Goal: Task Accomplishment & Management: Complete application form

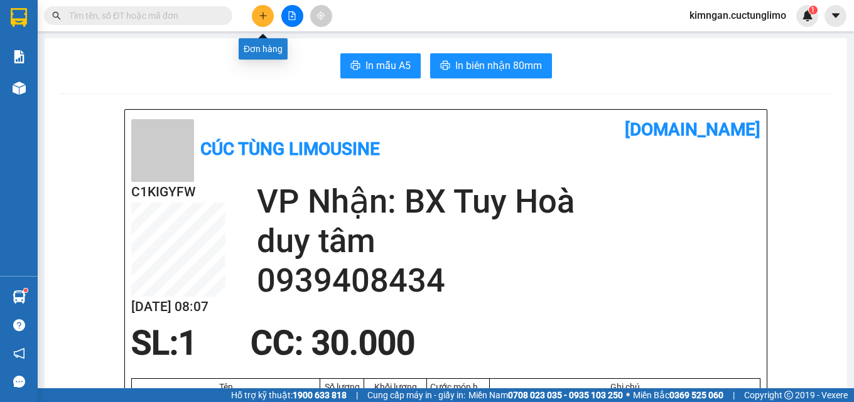
click at [261, 7] on button at bounding box center [263, 16] width 22 height 22
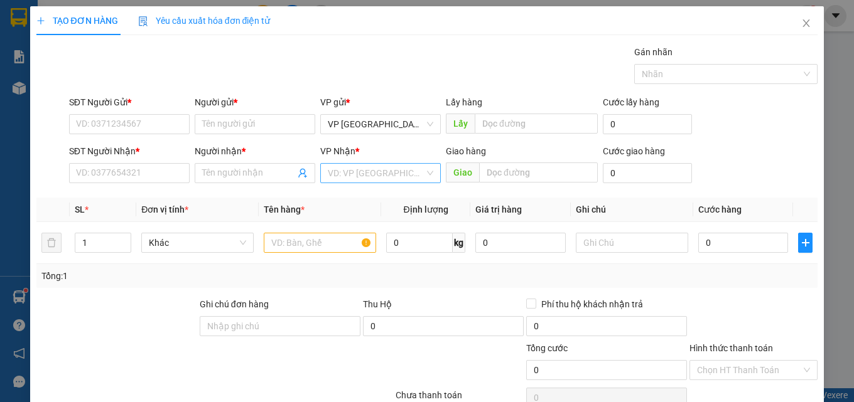
click at [374, 181] on input "search" at bounding box center [376, 173] width 97 height 19
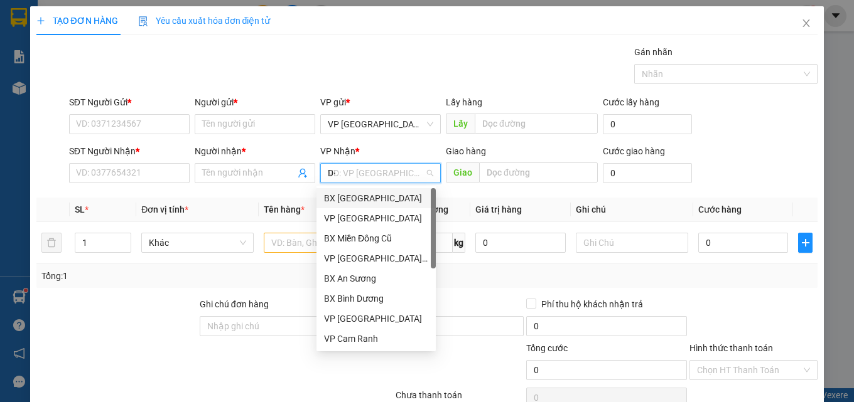
type input "D"
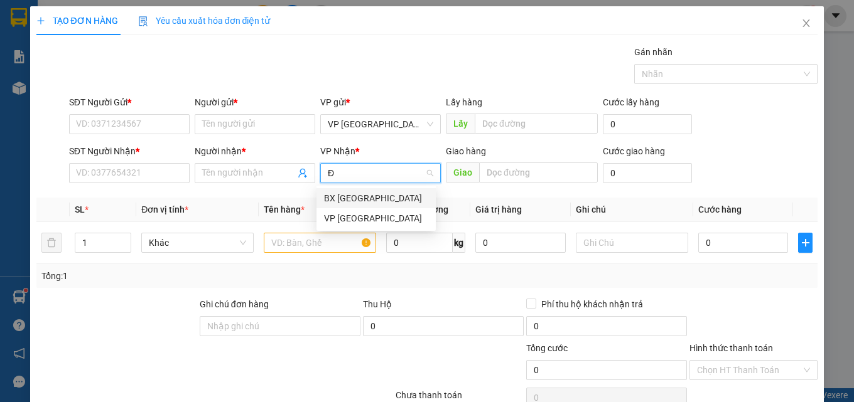
type input "ĐÀ"
drag, startPoint x: 356, startPoint y: 195, endPoint x: 291, endPoint y: 159, distance: 73.9
click at [354, 194] on div "BX [GEOGRAPHIC_DATA]" at bounding box center [376, 198] width 104 height 14
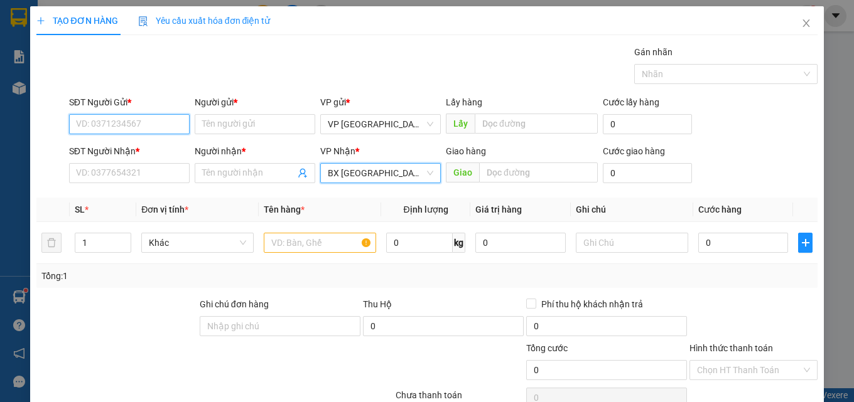
click at [111, 118] on input "SĐT Người Gửi *" at bounding box center [129, 124] width 121 height 20
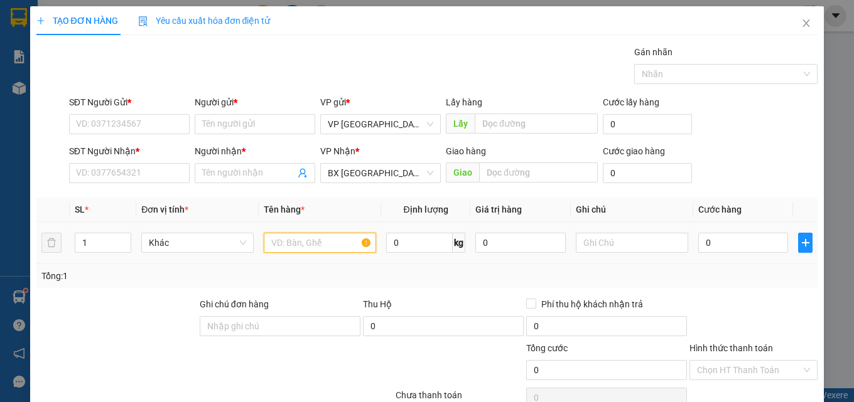
click at [303, 245] on input "text" at bounding box center [320, 243] width 112 height 20
click at [153, 127] on input "SĐT Người Gửi *" at bounding box center [129, 124] width 121 height 20
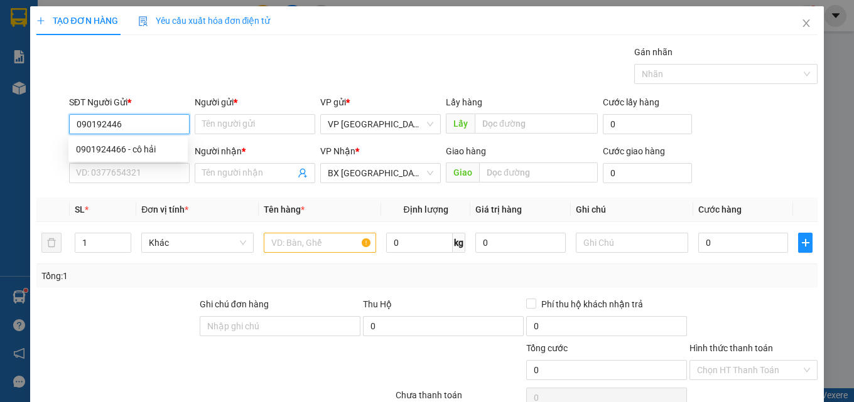
type input "0901924466"
click at [168, 146] on div "0901924466 - cô hải" at bounding box center [128, 150] width 104 height 14
type input "cô hải"
type input "40.000"
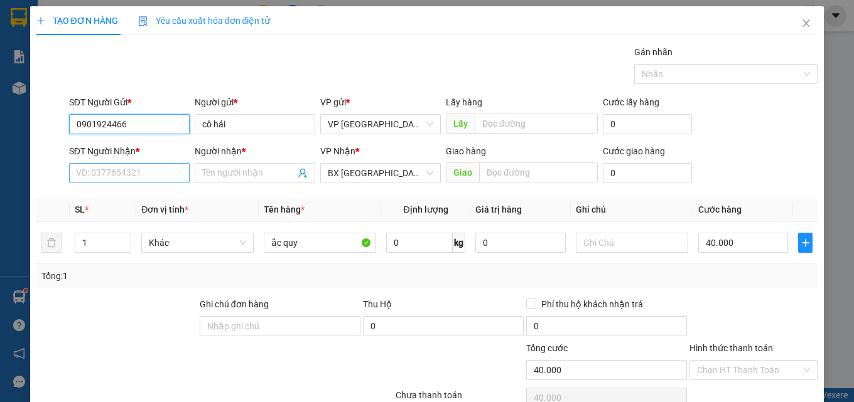
type input "0901924466"
click at [170, 171] on input "SĐT Người Nhận *" at bounding box center [129, 173] width 121 height 20
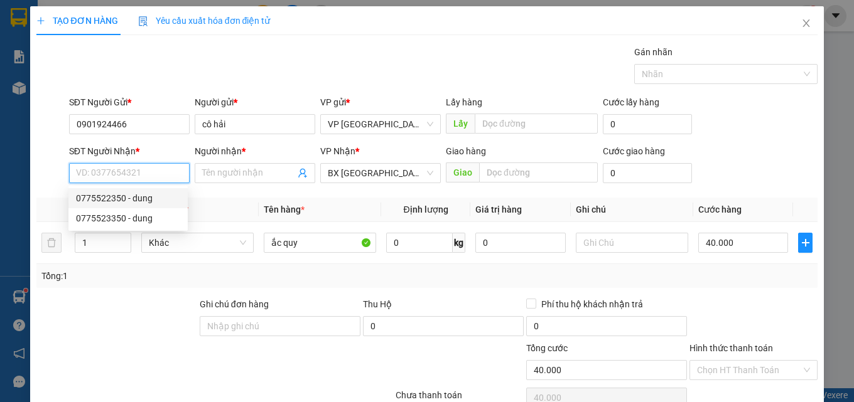
click at [163, 194] on div "0775522350 - dung" at bounding box center [128, 198] width 104 height 14
type input "0775522350"
type input "dung"
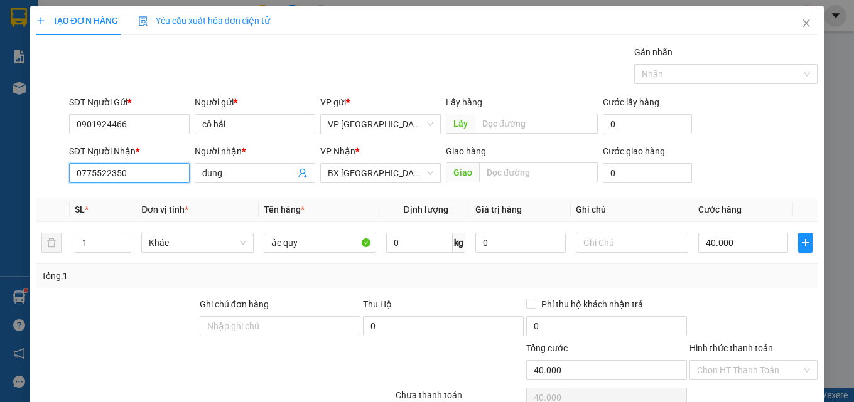
scroll to position [101, 0]
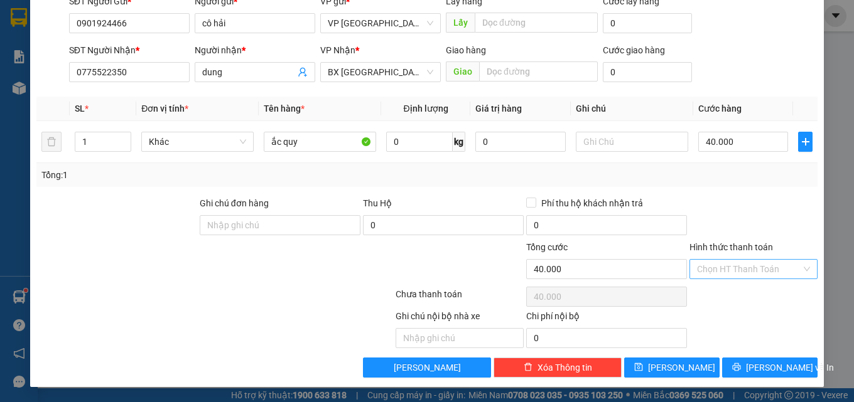
click at [731, 274] on input "Hình thức thanh toán" at bounding box center [749, 269] width 104 height 19
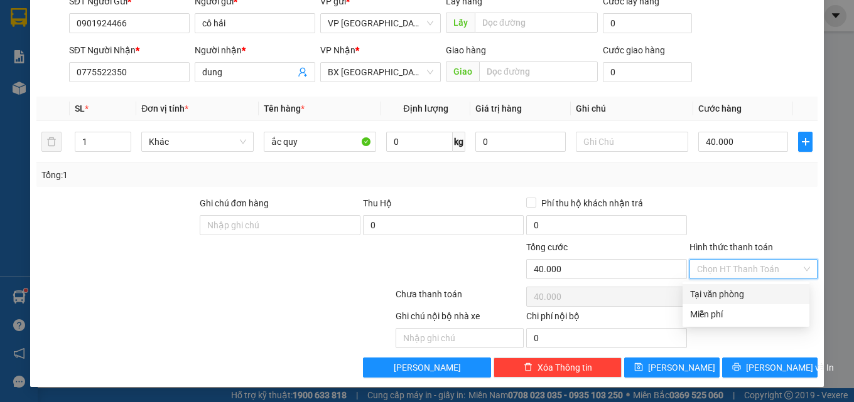
click at [755, 298] on div "Tại văn phòng" at bounding box center [746, 295] width 112 height 14
type input "0"
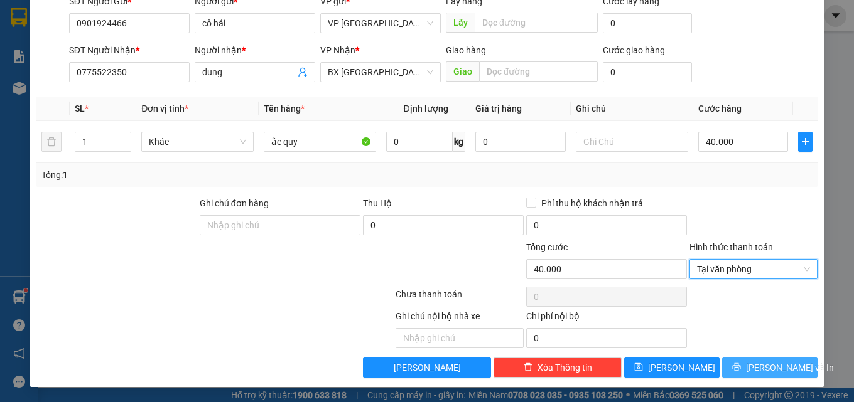
click at [785, 368] on span "[PERSON_NAME] và In" at bounding box center [790, 368] width 88 height 14
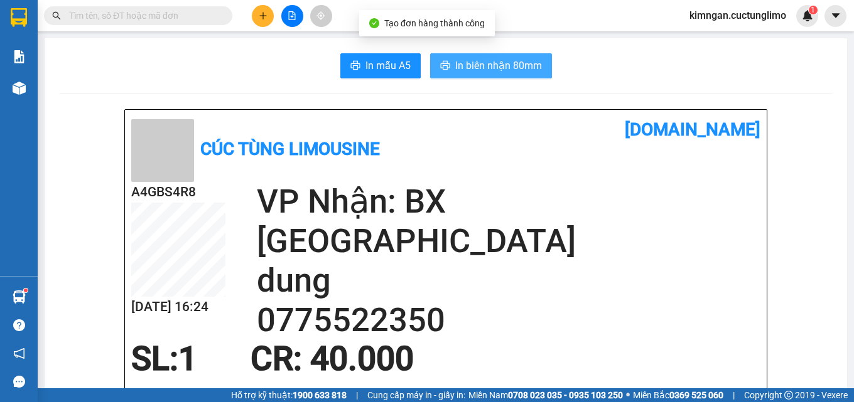
click at [467, 73] on span "In biên nhận 80mm" at bounding box center [498, 66] width 87 height 16
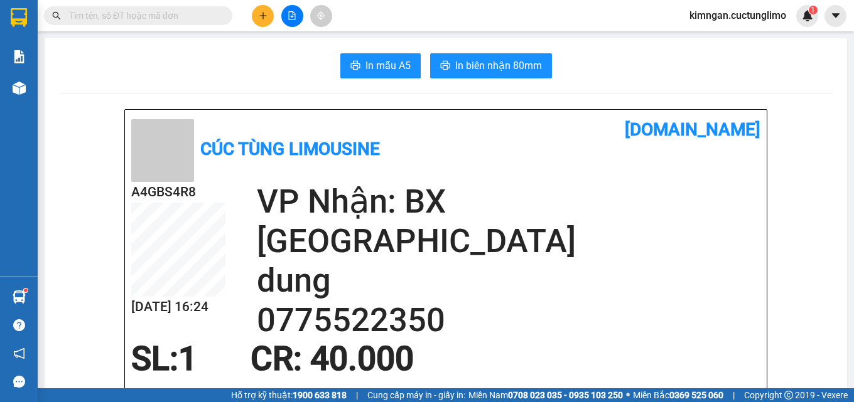
click at [262, 15] on icon "plus" at bounding box center [263, 15] width 9 height 9
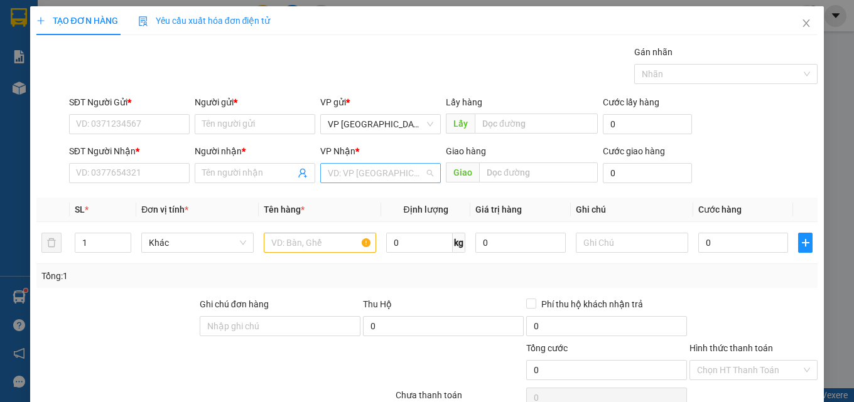
click at [338, 173] on input "search" at bounding box center [376, 173] width 97 height 19
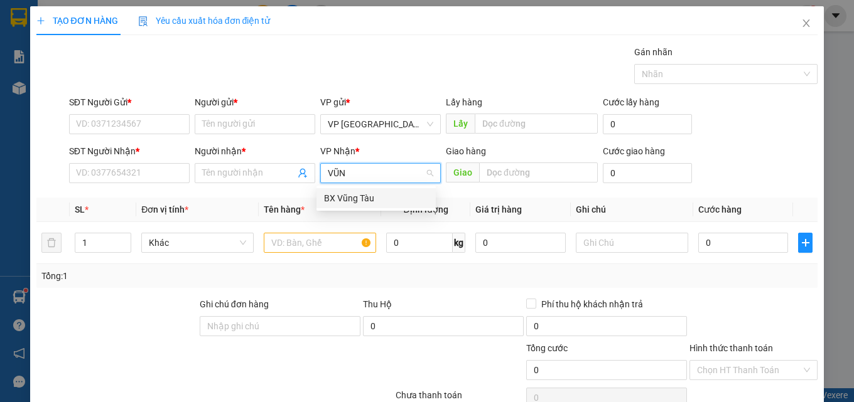
type input "VŨNG"
drag, startPoint x: 353, startPoint y: 201, endPoint x: 33, endPoint y: 115, distance: 331.0
click at [349, 199] on div "BX Vũng Tàu" at bounding box center [376, 198] width 104 height 14
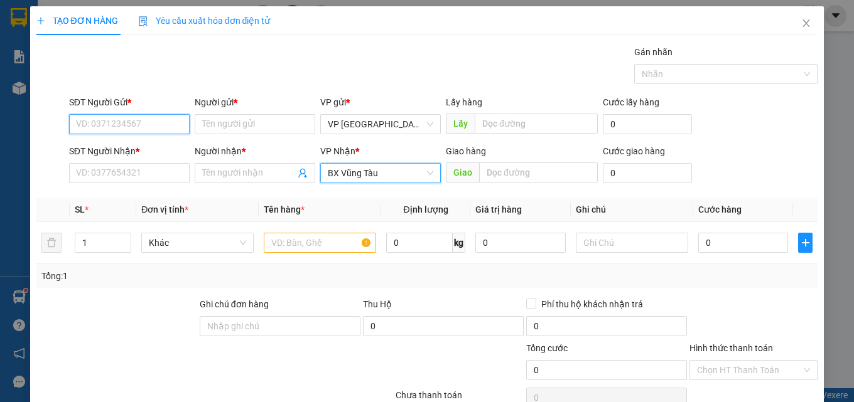
click at [112, 115] on input "SĐT Người Gửi *" at bounding box center [129, 124] width 121 height 20
type input "0978"
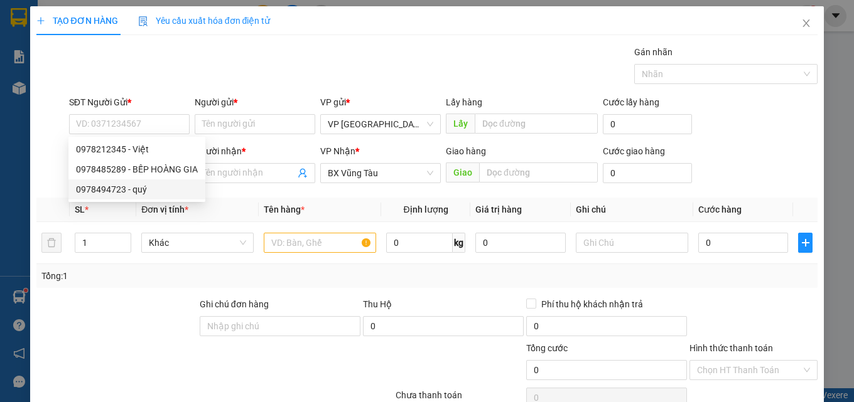
drag, startPoint x: 239, startPoint y: 274, endPoint x: 113, endPoint y: 217, distance: 138.2
click at [236, 275] on div "Tổng: 1" at bounding box center [185, 276] width 289 height 14
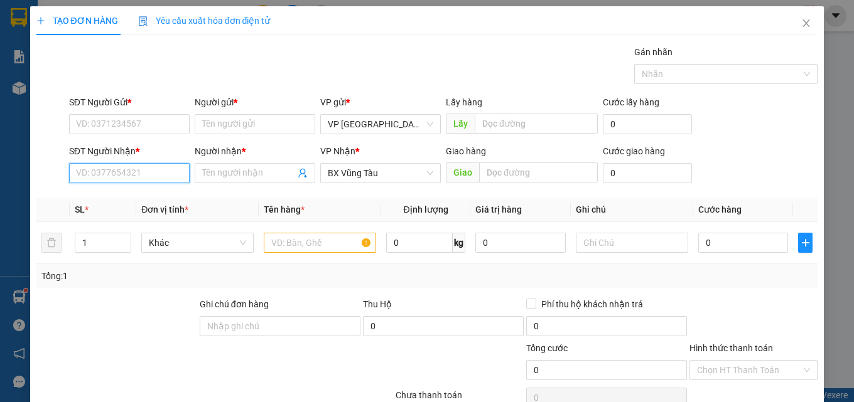
click at [102, 168] on input "SĐT Người Nhận *" at bounding box center [129, 173] width 121 height 20
paste input "0978"
type input "0978490057"
click at [146, 191] on div "0978490057 - ANH" at bounding box center [128, 198] width 104 height 14
type input "ANH"
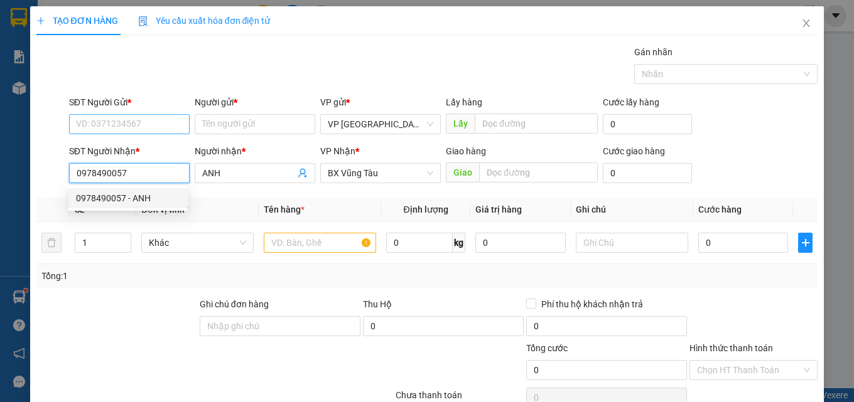
type input "40.000"
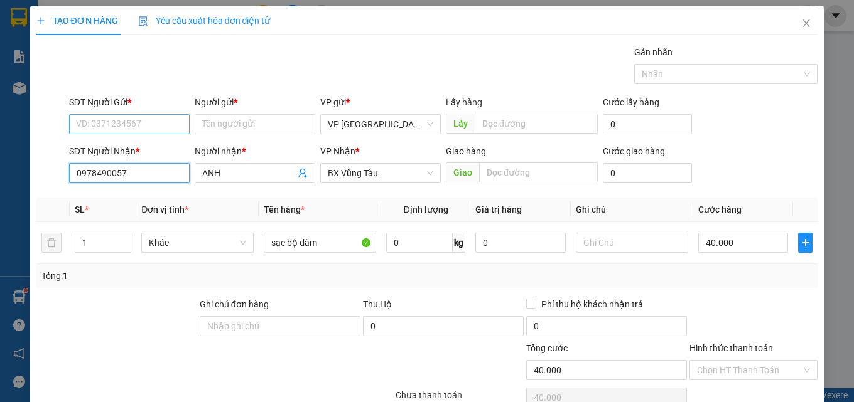
type input "0978490057"
click at [144, 117] on input "SĐT Người Gửi *" at bounding box center [129, 124] width 121 height 20
type input "0914550252"
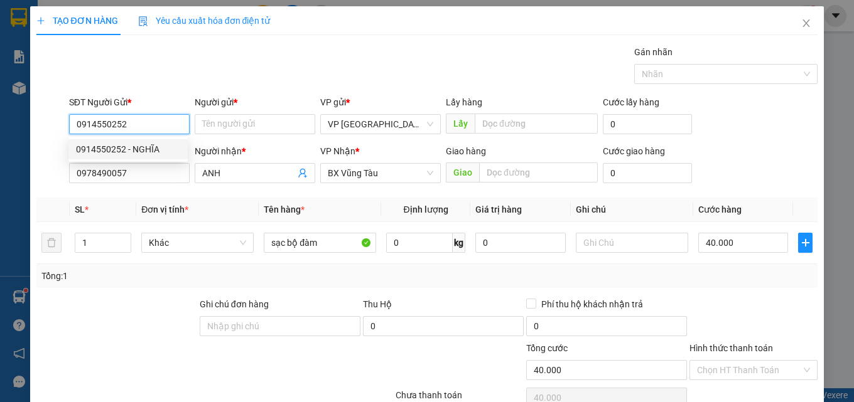
click at [128, 148] on div "0914550252 - NGHĨA" at bounding box center [128, 150] width 104 height 14
type input "NGHĨA"
type input "120.000"
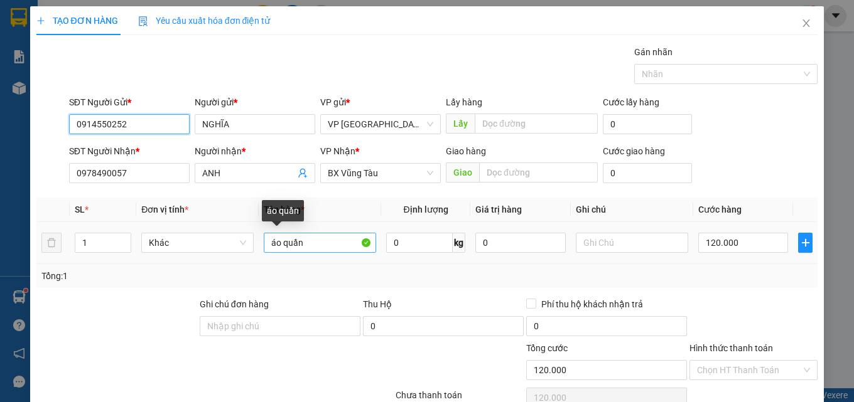
type input "0914550252"
click at [318, 240] on input "áo quần" at bounding box center [320, 243] width 112 height 20
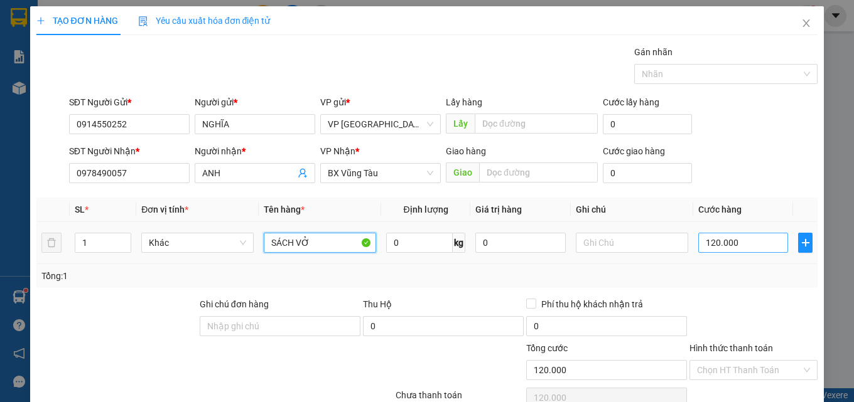
type input "SÁCH VỞ"
drag, startPoint x: 696, startPoint y: 239, endPoint x: 740, endPoint y: 229, distance: 45.6
click at [698, 239] on input "120.000" at bounding box center [743, 243] width 90 height 20
type input "10.000"
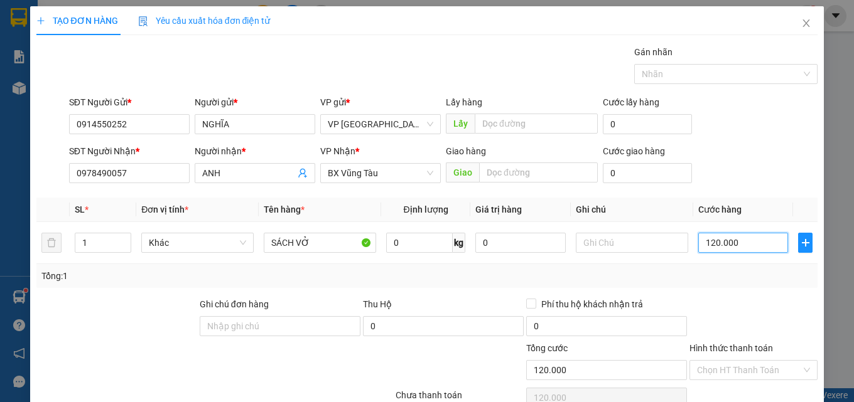
type input "10.000"
type input "0"
type input "0.000"
type input "80.000"
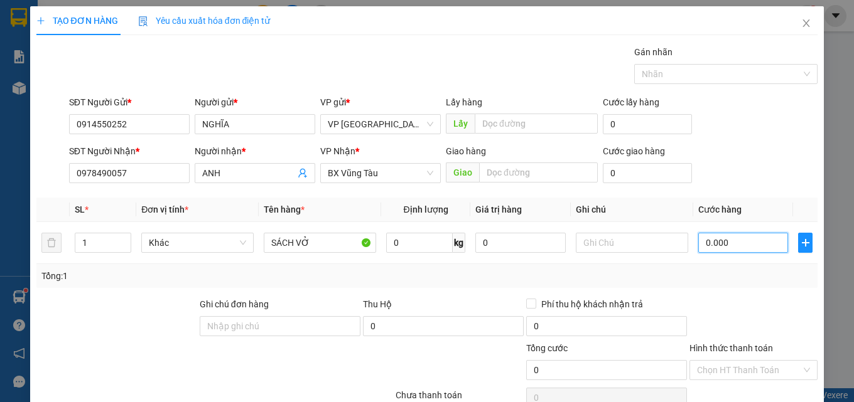
type input "80.000"
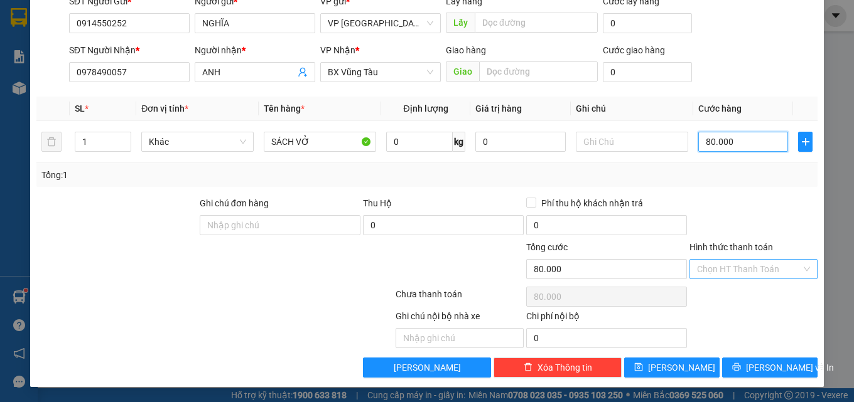
type input "80.000"
drag, startPoint x: 771, startPoint y: 266, endPoint x: 783, endPoint y: 291, distance: 27.2
click at [771, 268] on input "Hình thức thanh toán" at bounding box center [749, 269] width 104 height 19
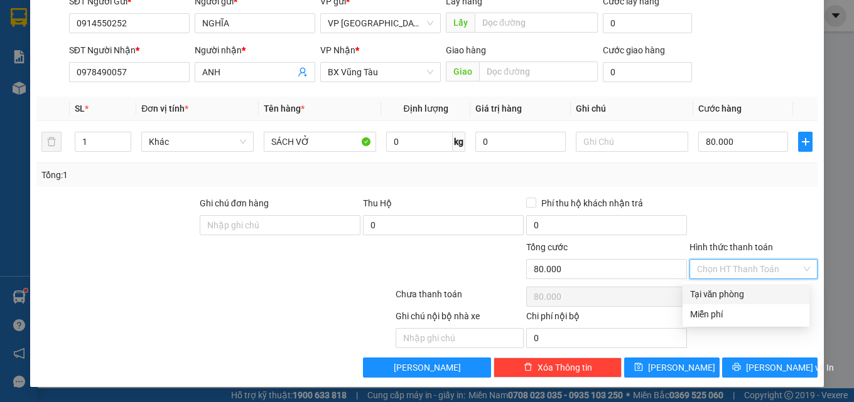
drag, startPoint x: 779, startPoint y: 290, endPoint x: 776, endPoint y: 321, distance: 31.5
click at [779, 291] on div "Tại văn phòng" at bounding box center [746, 295] width 112 height 14
type input "0"
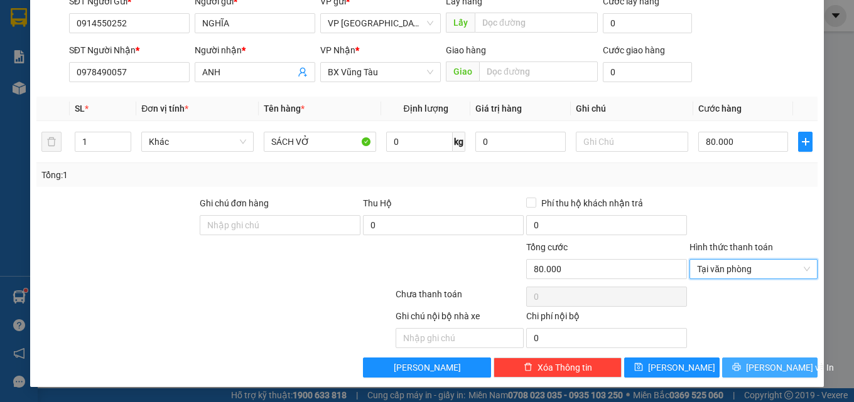
click at [785, 364] on span "[PERSON_NAME] và In" at bounding box center [790, 368] width 88 height 14
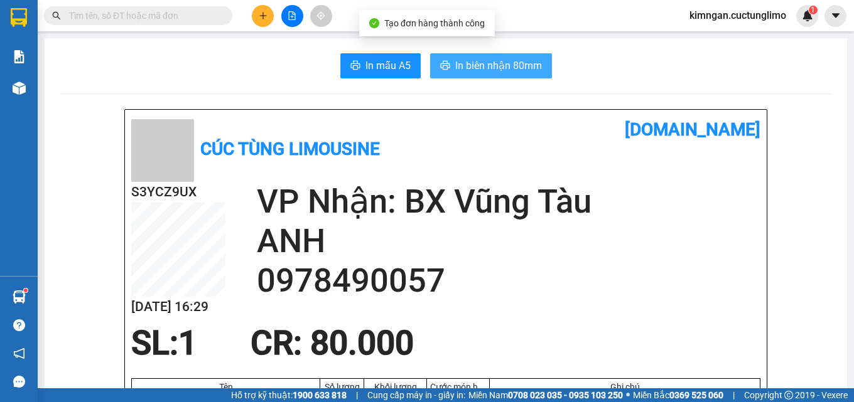
click at [475, 72] on span "In biên nhận 80mm" at bounding box center [498, 66] width 87 height 16
